Goal: Check status: Check status

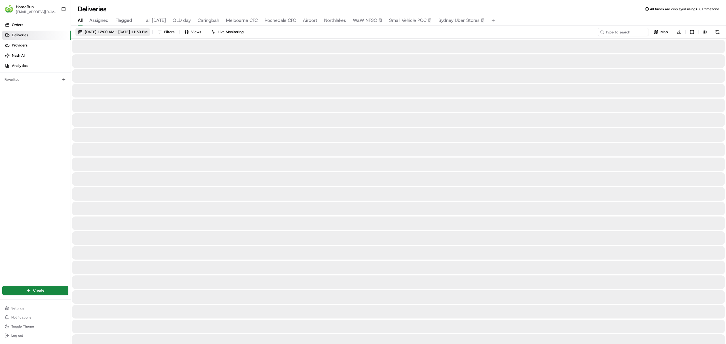
click at [105, 30] on span "[DATE] 12:00 AM - [DATE] 11:59 PM" at bounding box center [116, 31] width 63 height 5
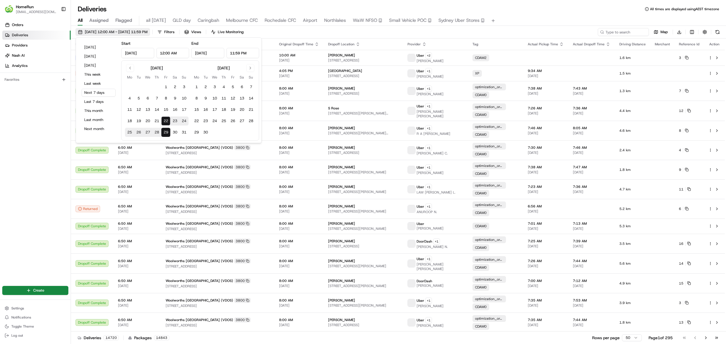
type input "[DATE]"
type input "12:00 AM"
type input "[DATE]"
type input "11:59 PM"
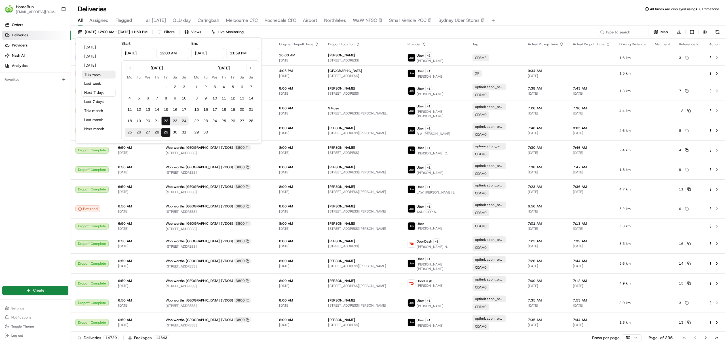
click at [93, 73] on button "This week" at bounding box center [99, 75] width 34 height 8
type input "[DATE]"
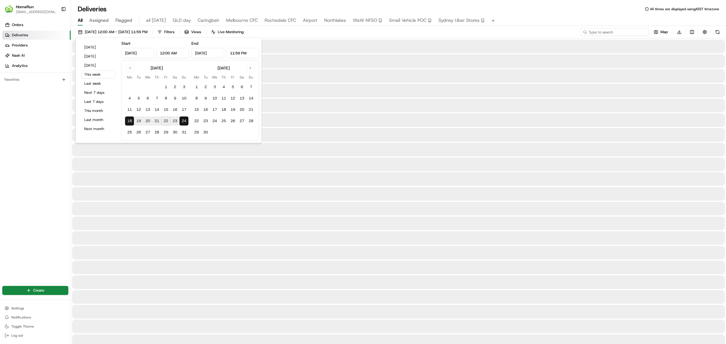
click at [609, 33] on input at bounding box center [615, 32] width 68 height 8
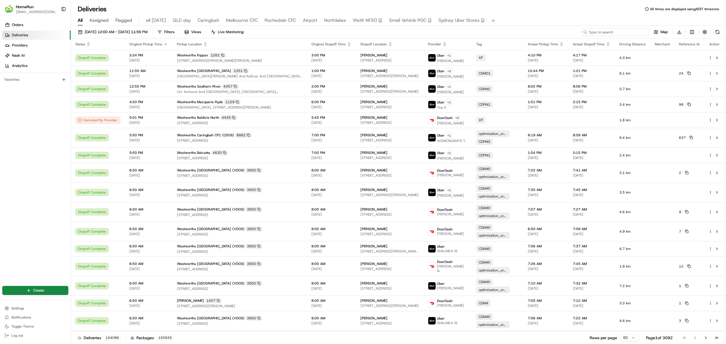
paste input "265601054"
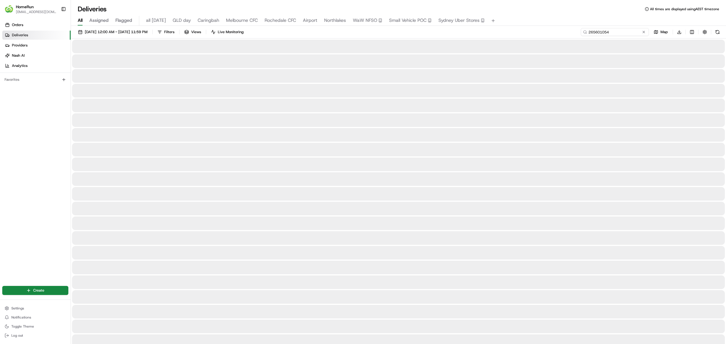
type input "265601054"
click at [586, 32] on div "[DATE] 12:00 AM - [DATE] 11:59 PM Filters Views Live Monitoring 265601054 Map D…" at bounding box center [398, 33] width 655 height 10
click at [604, 29] on input "265601054" at bounding box center [615, 32] width 68 height 8
click at [716, 32] on button at bounding box center [717, 32] width 8 height 8
